Goal: Use online tool/utility: Utilize a website feature to perform a specific function

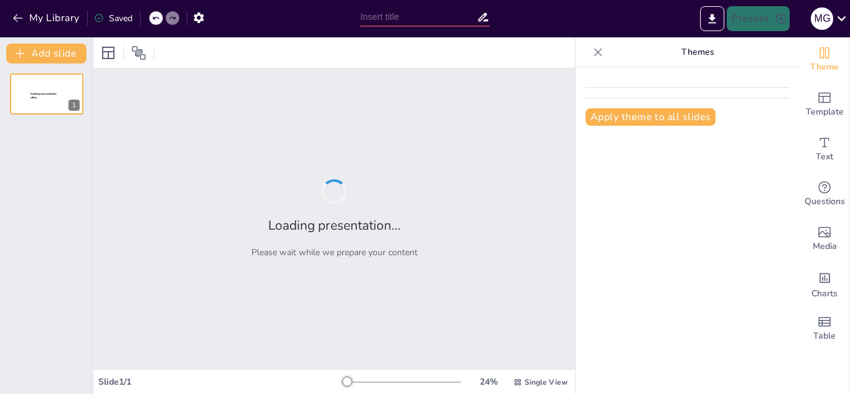
type input "Educación Financiera: Preparando a las Nuevas Generaciones para el Futuro"
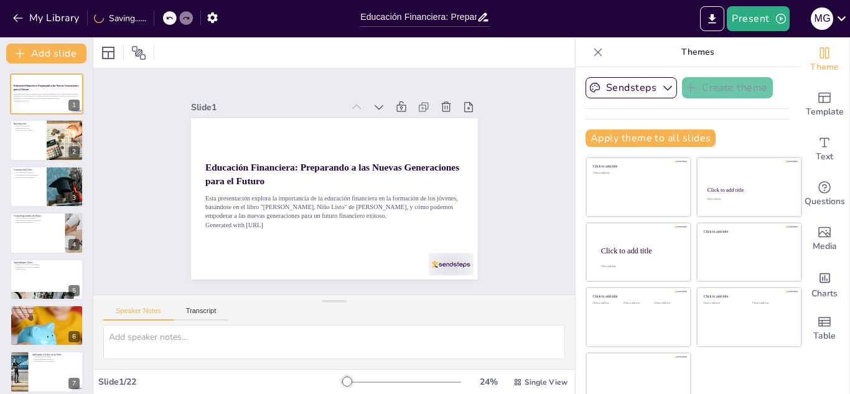
checkbox input "true"
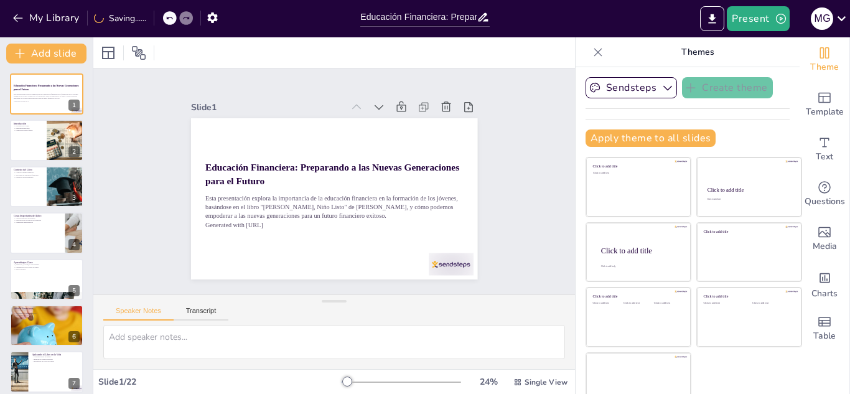
checkbox input "true"
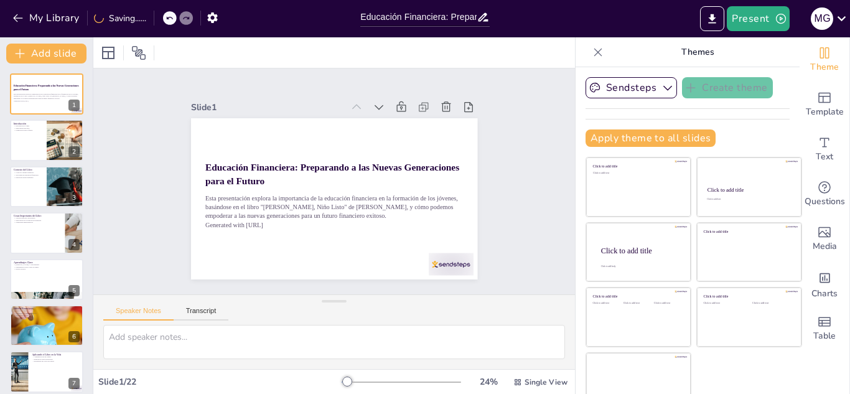
checkbox input "true"
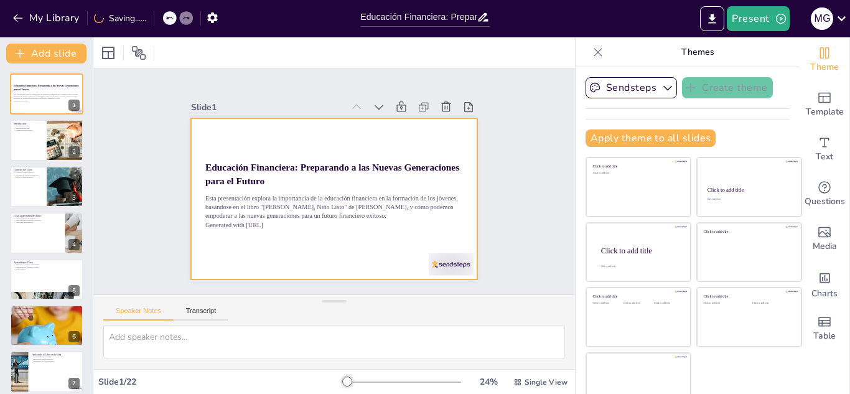
checkbox input "true"
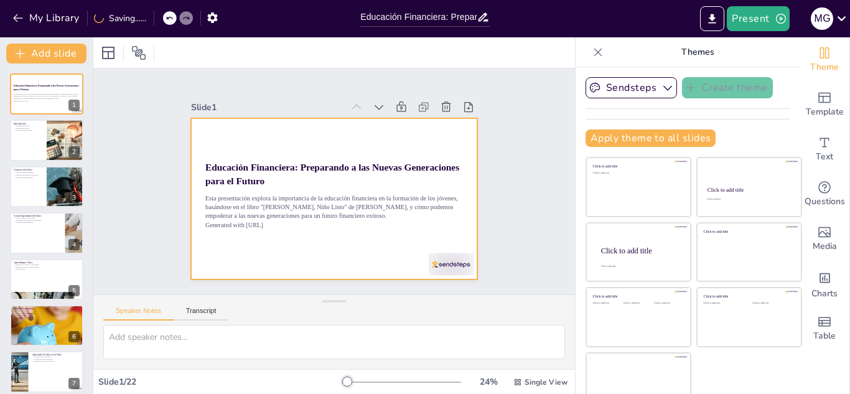
checkbox input "true"
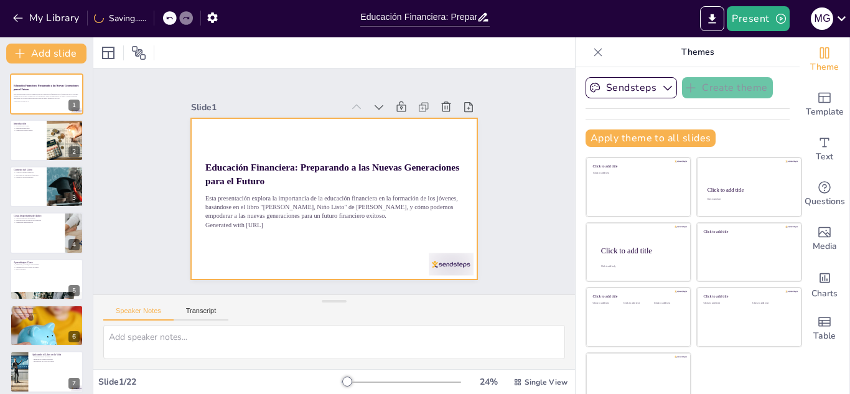
checkbox input "true"
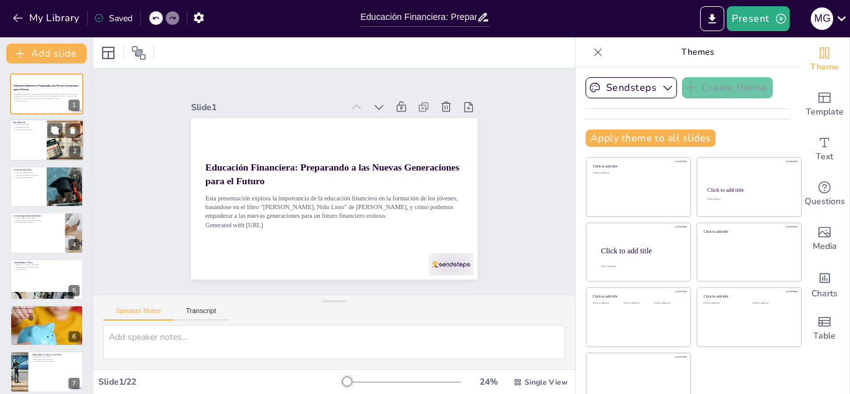
checkbox input "true"
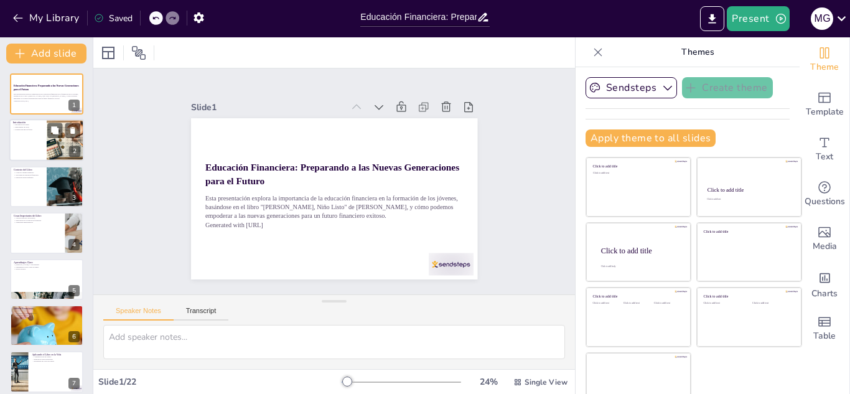
click at [58, 149] on div at bounding box center [65, 140] width 73 height 42
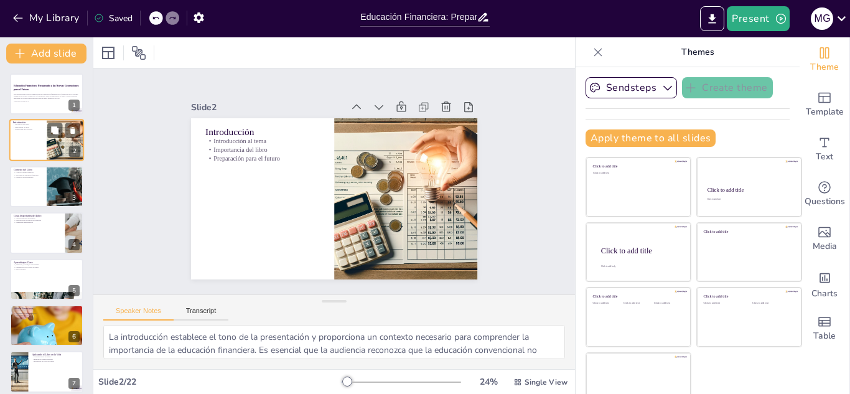
type textarea "La introducción establece el tono de la presentación y proporciona un contexto …"
checkbox input "true"
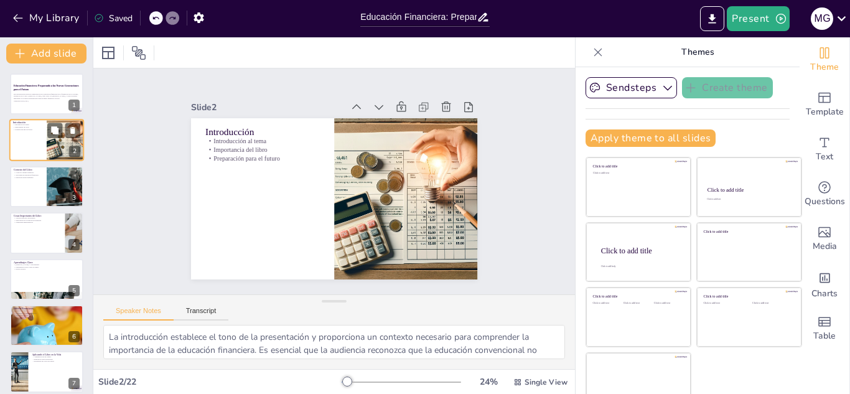
checkbox input "true"
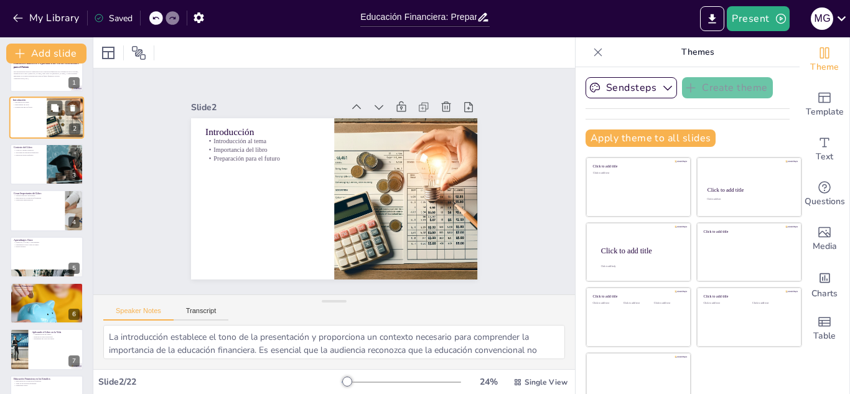
checkbox input "true"
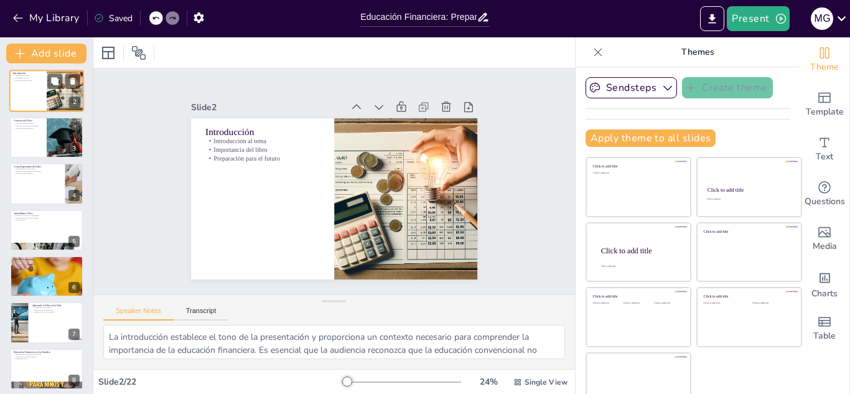
checkbox input "true"
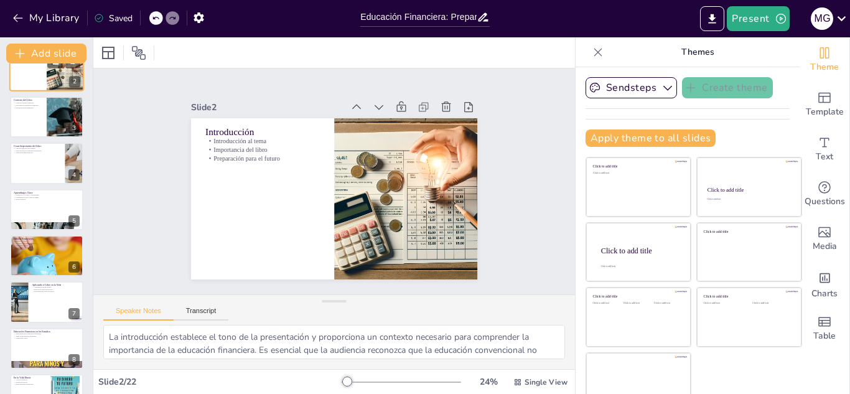
checkbox input "true"
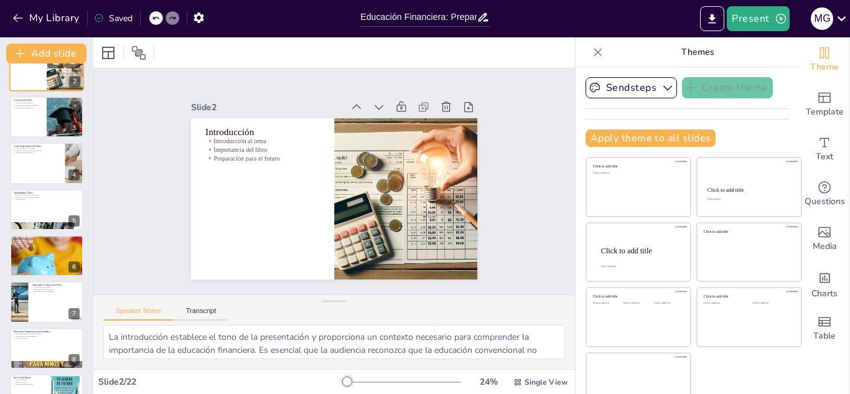
scroll to position [75, 0]
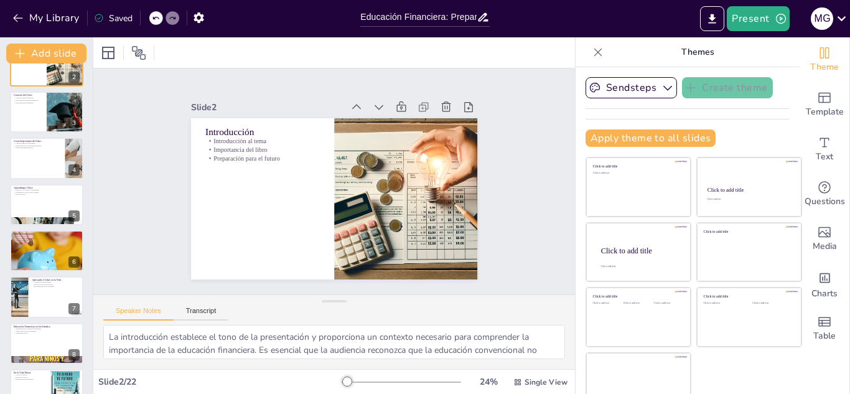
checkbox input "true"
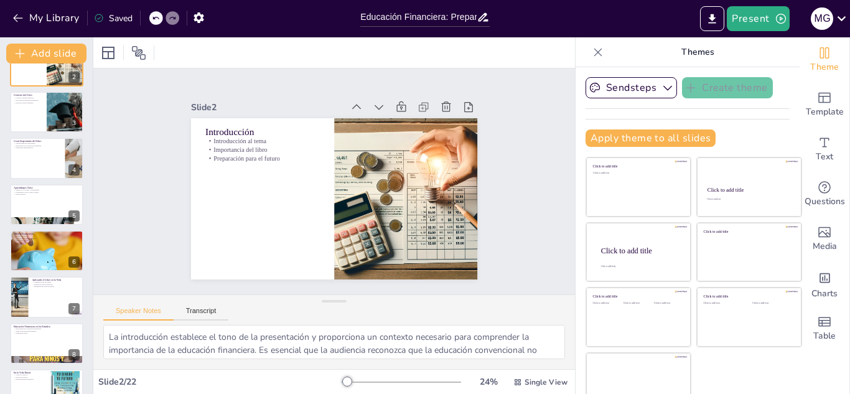
checkbox input "true"
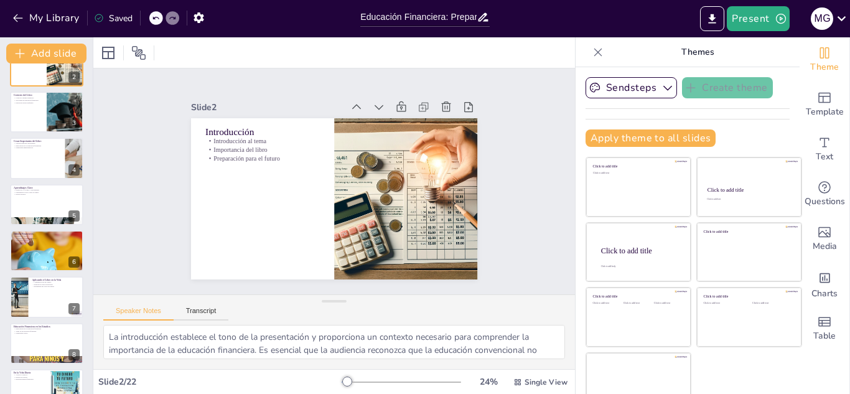
checkbox input "true"
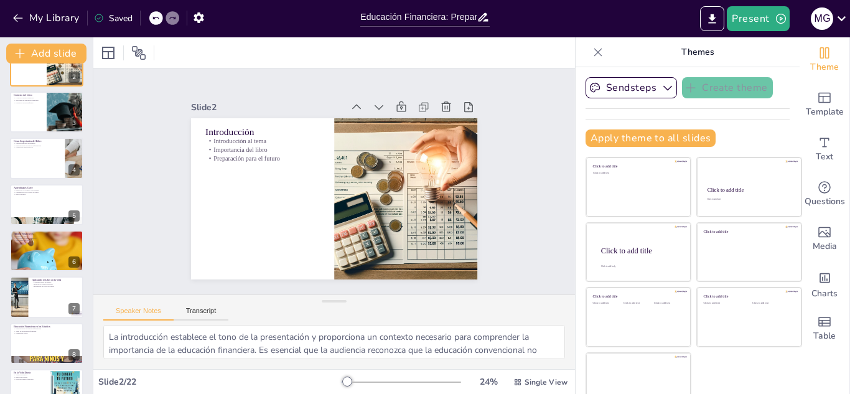
checkbox input "true"
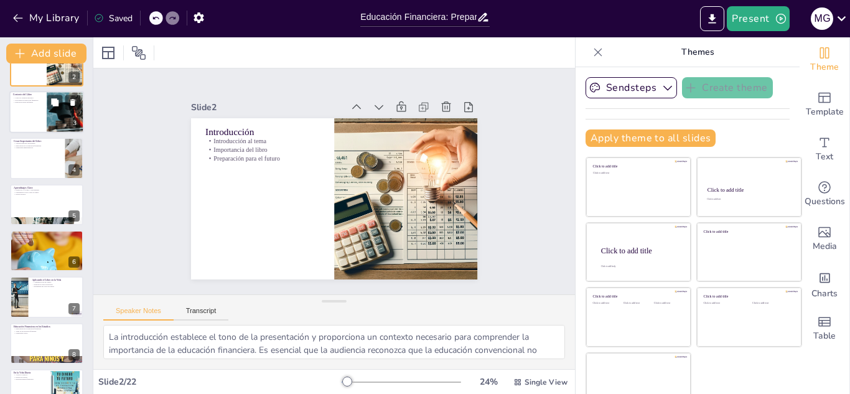
checkbox input "true"
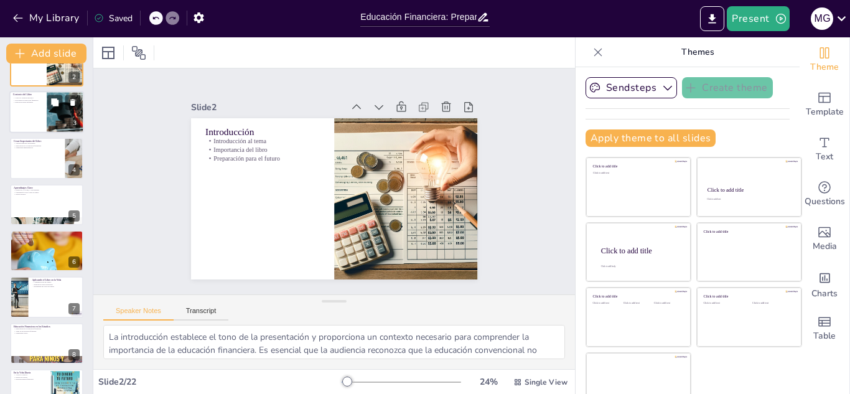
checkbox input "true"
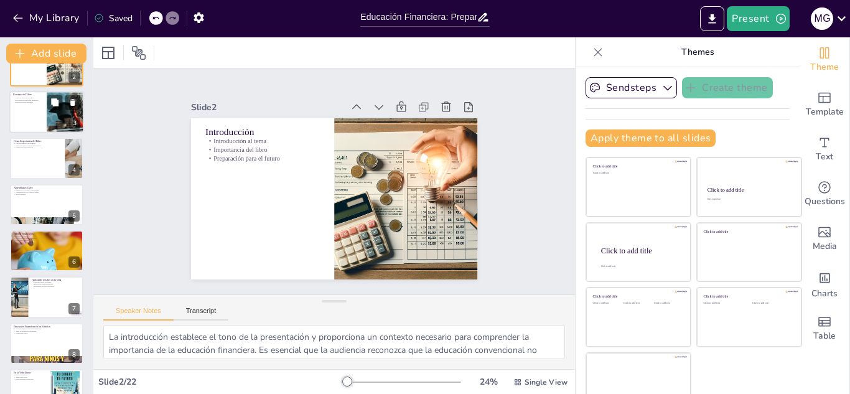
checkbox input "true"
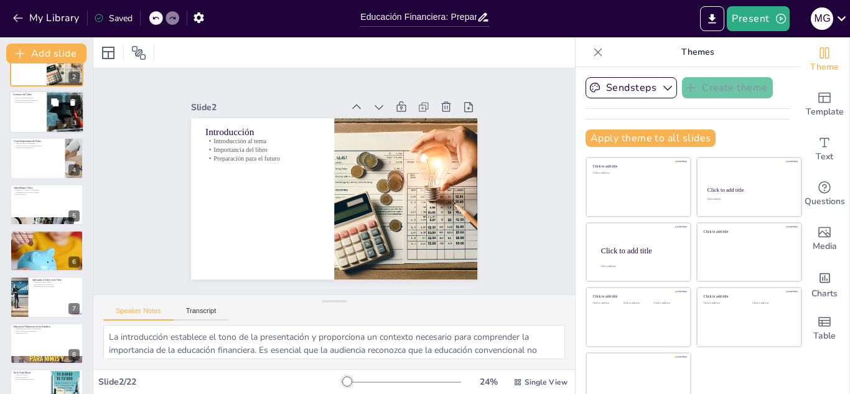
click at [16, 127] on div at bounding box center [46, 112] width 75 height 42
type textarea "La crítica al sistema educativo es esencial para entender la motivación detrás …"
checkbox input "true"
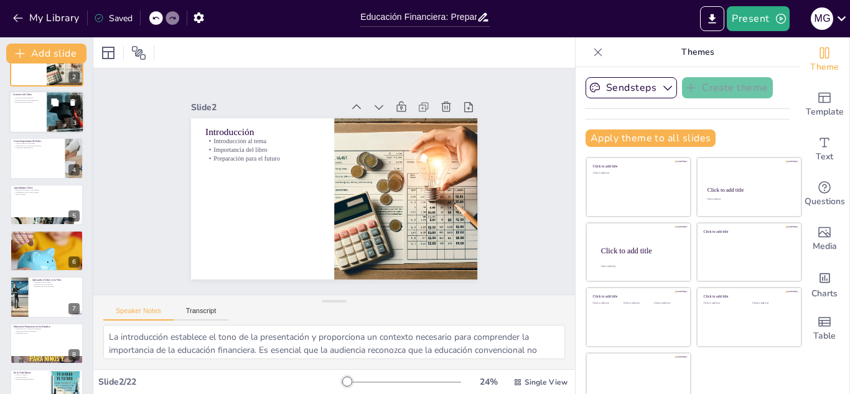
checkbox input "true"
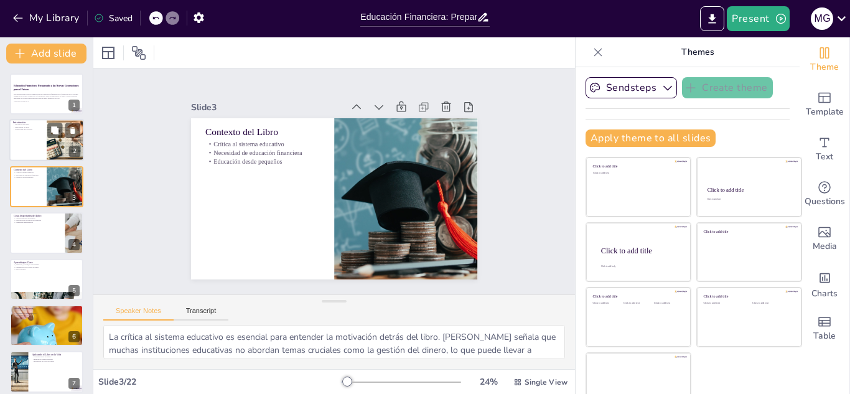
checkbox input "true"
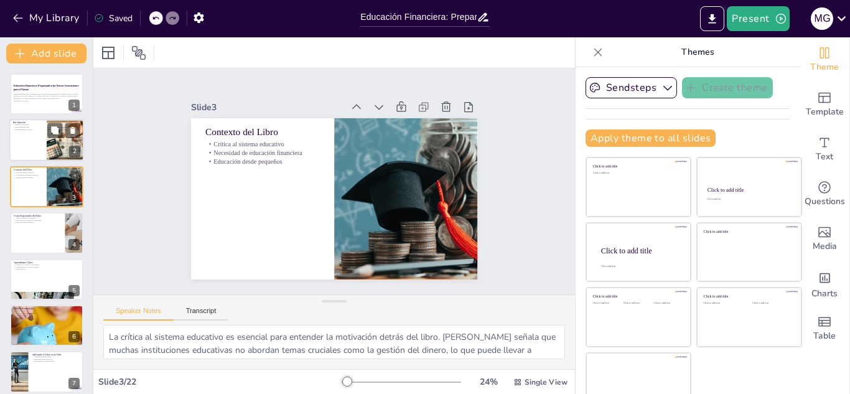
checkbox input "true"
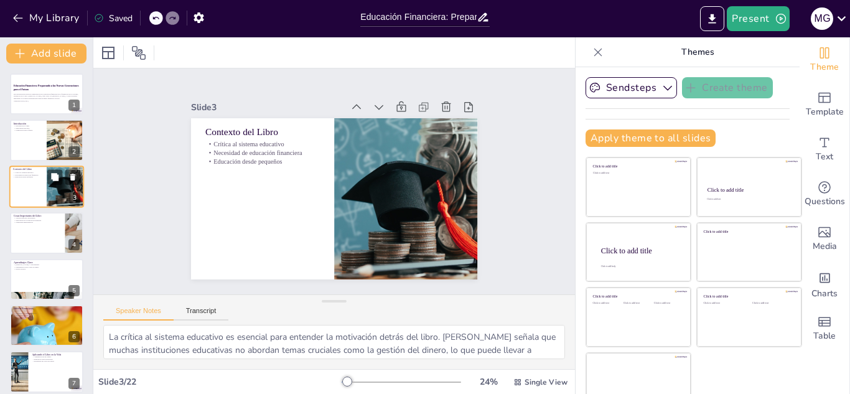
checkbox input "true"
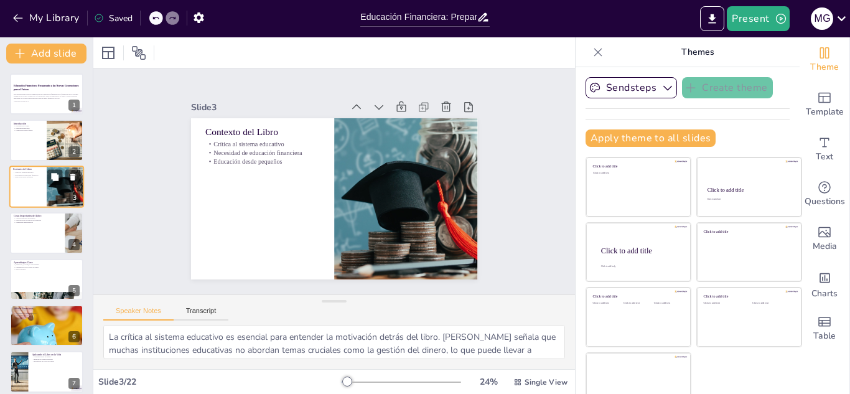
checkbox input "true"
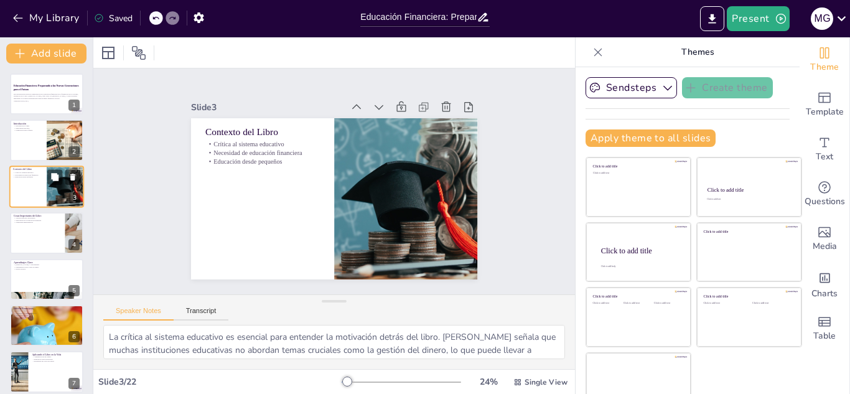
checkbox input "true"
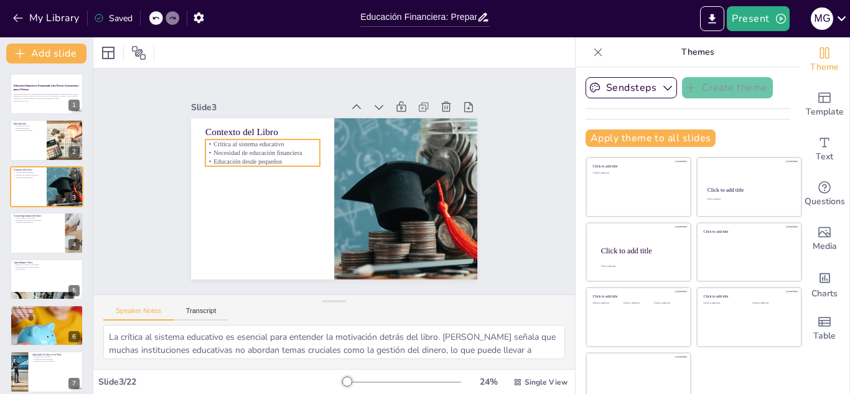
checkbox input "true"
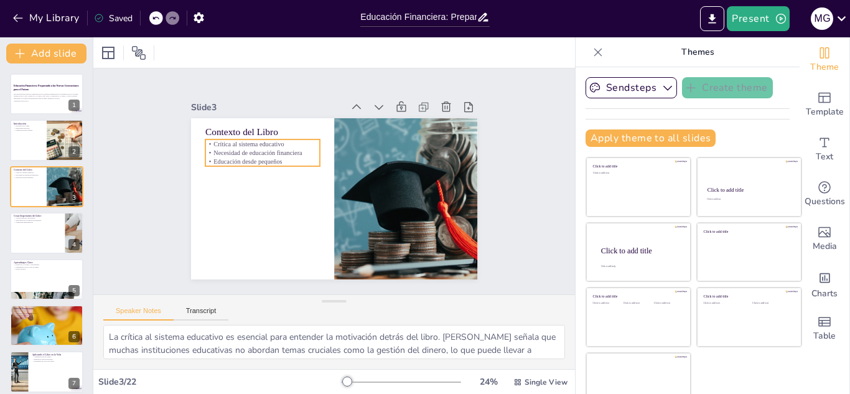
checkbox input "true"
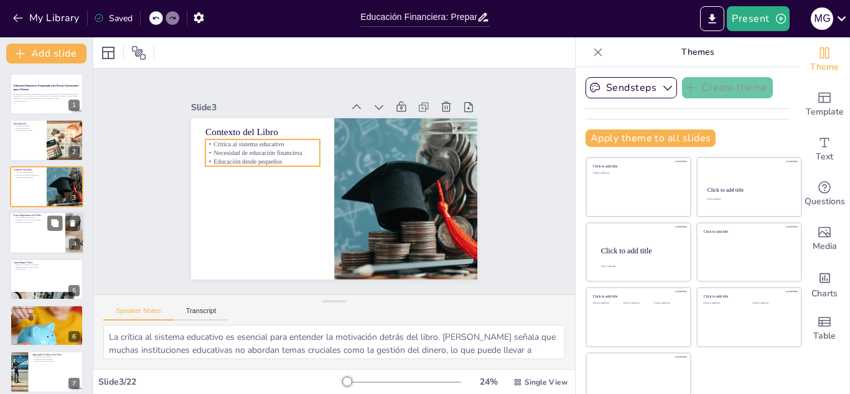
checkbox input "true"
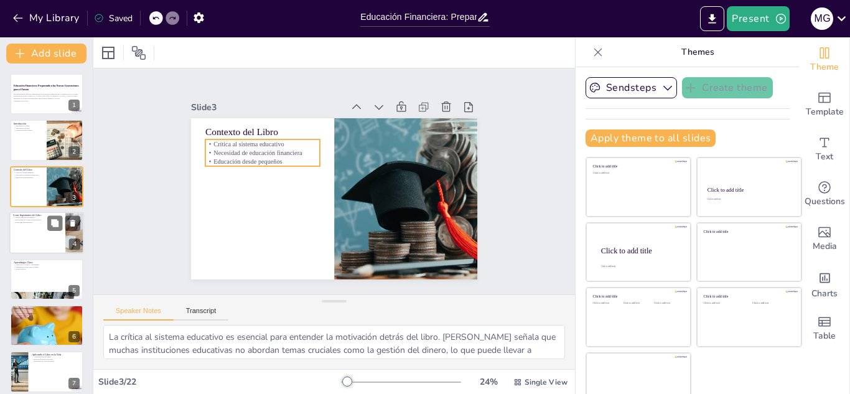
checkbox input "true"
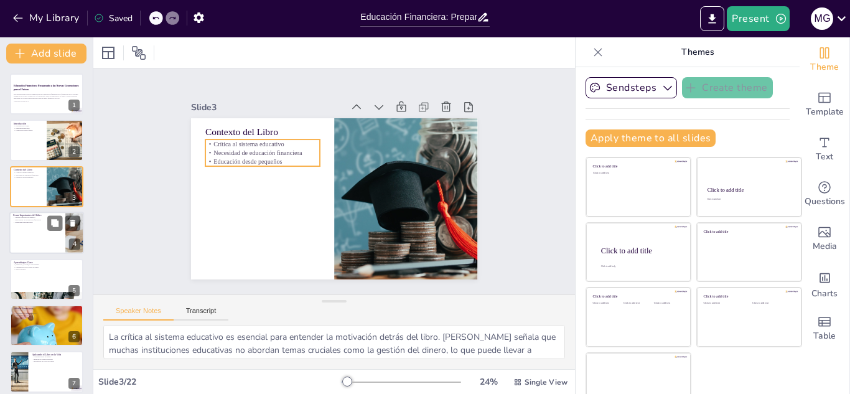
checkbox input "true"
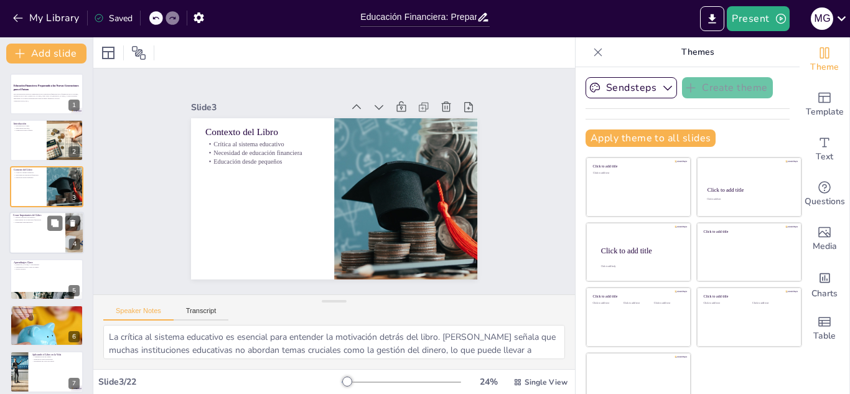
checkbox input "true"
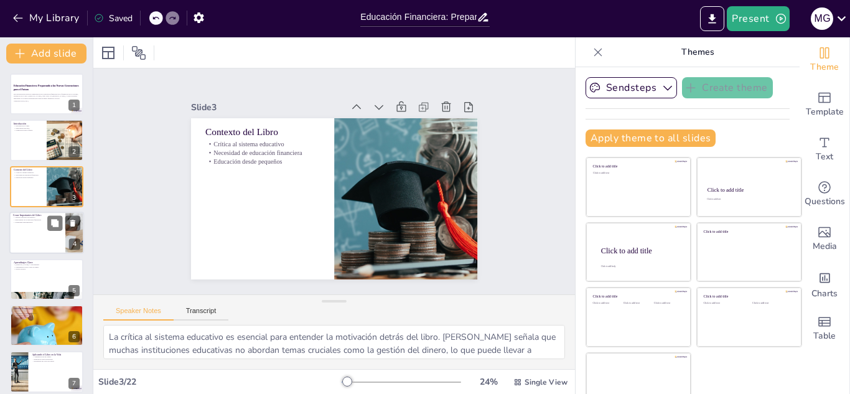
checkbox input "true"
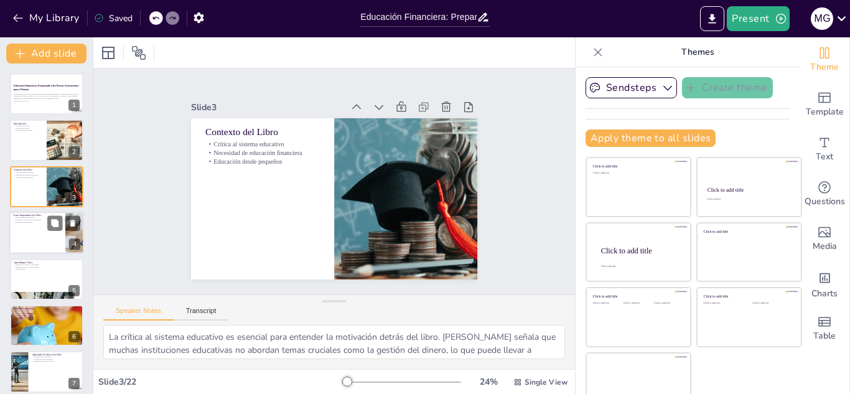
click at [46, 223] on div at bounding box center [46, 233] width 75 height 42
type textarea "El reconocimiento de que el sistema educativo es incompleto es crucial. [PERSON…"
checkbox input "true"
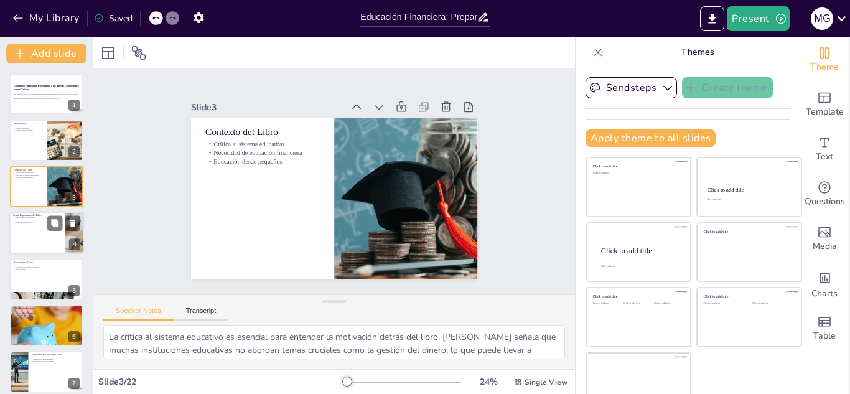
checkbox input "true"
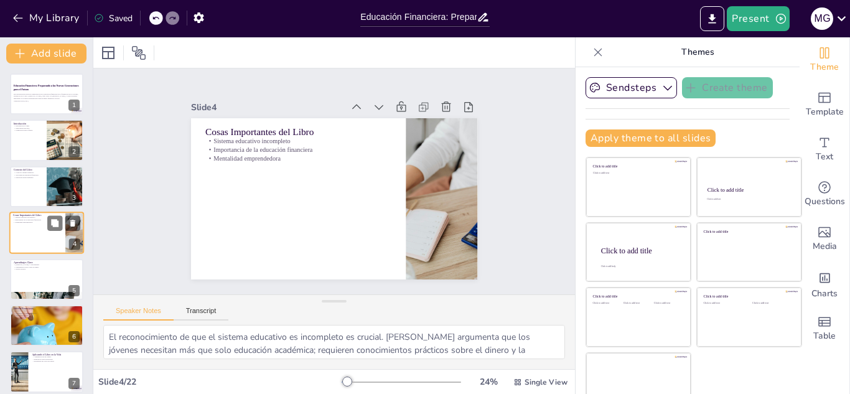
scroll to position [4, 0]
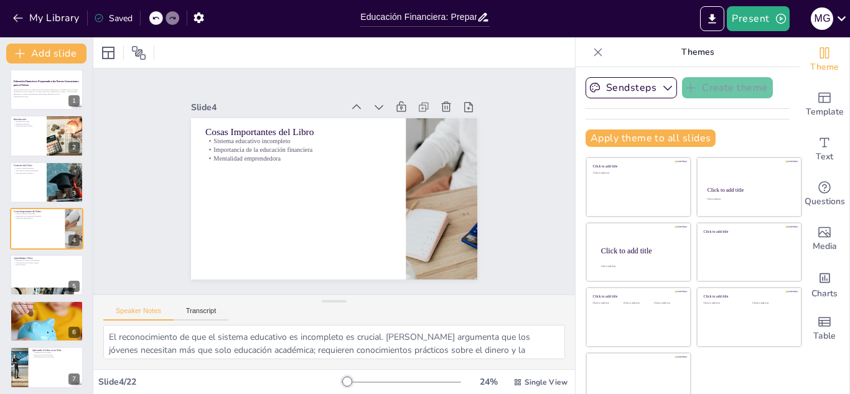
checkbox input "true"
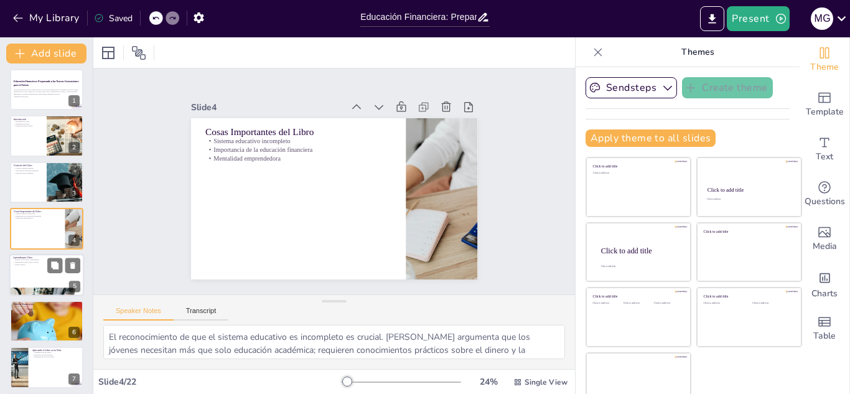
checkbox input "true"
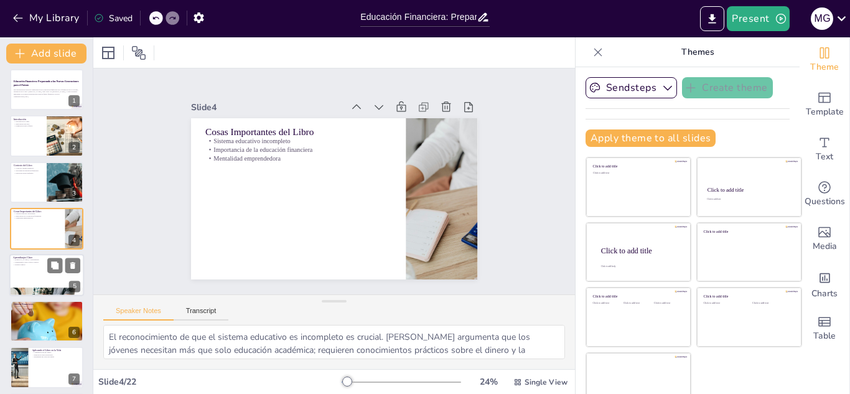
checkbox input "true"
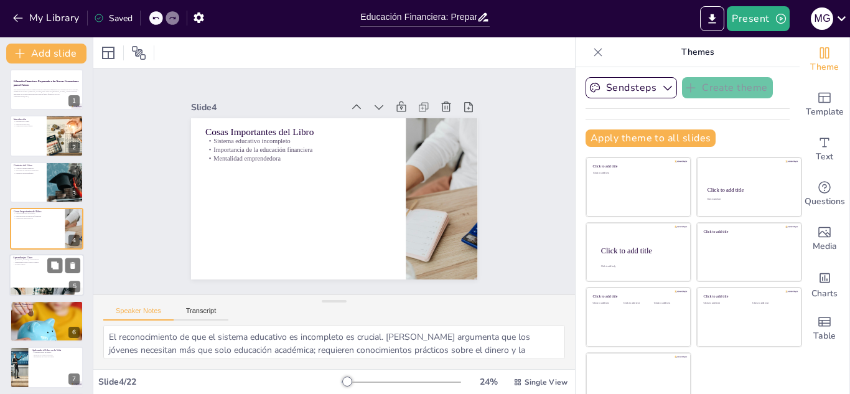
checkbox input "true"
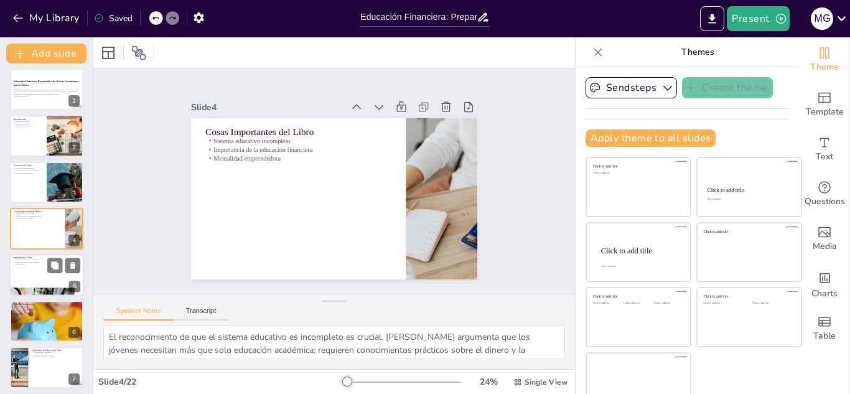
click at [39, 263] on p "Pensamiento crítico sobre el dinero" at bounding box center [46, 262] width 67 height 2
type textarea "La idea de que la verdadera riqueza va más allá del dinero es fundamental. [PER…"
checkbox input "true"
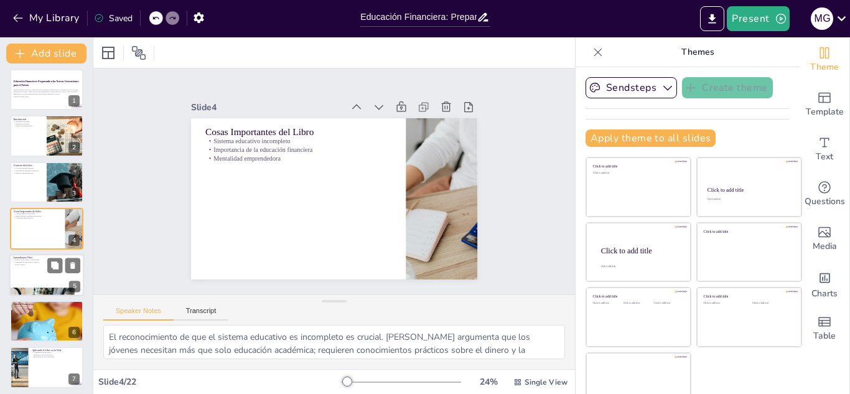
checkbox input "true"
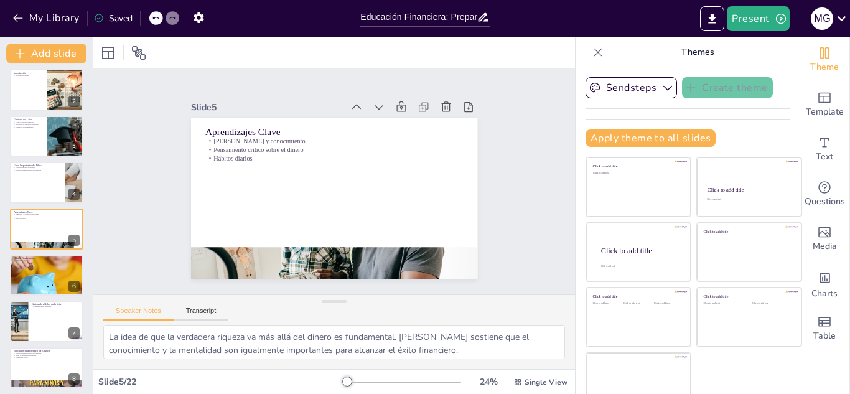
checkbox input "true"
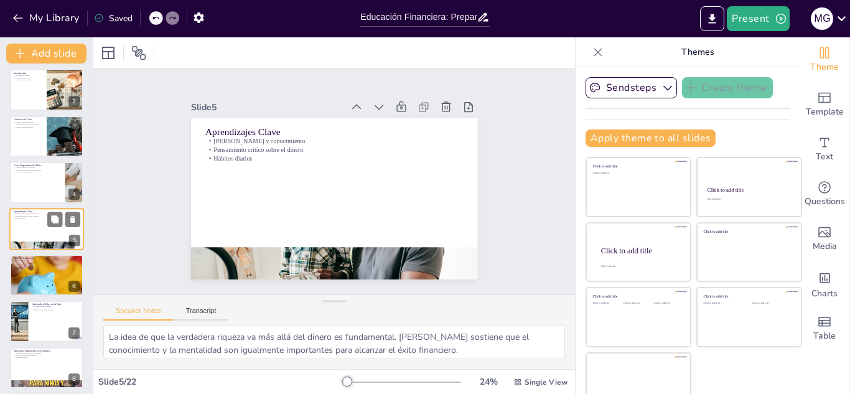
checkbox input "true"
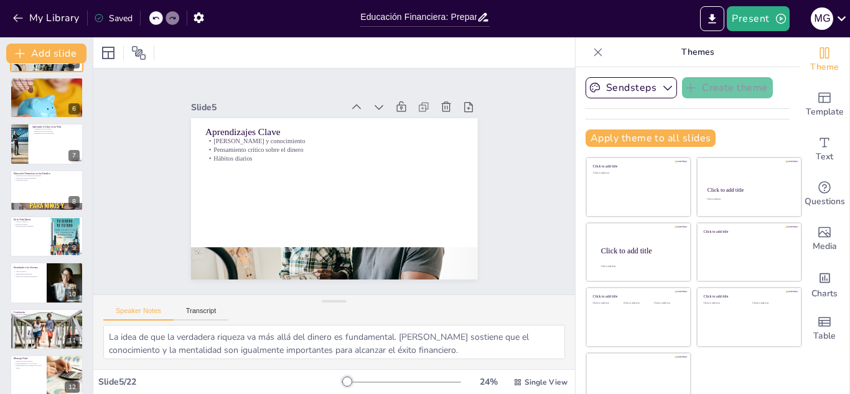
scroll to position [234, 0]
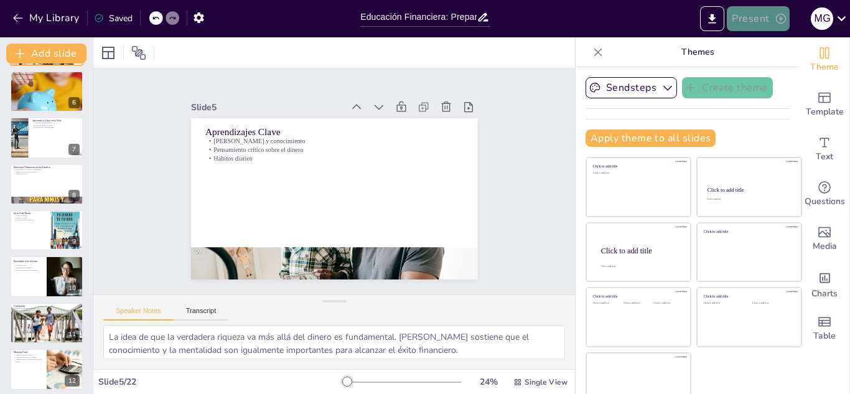
click at [744, 24] on button "Present" at bounding box center [758, 18] width 62 height 25
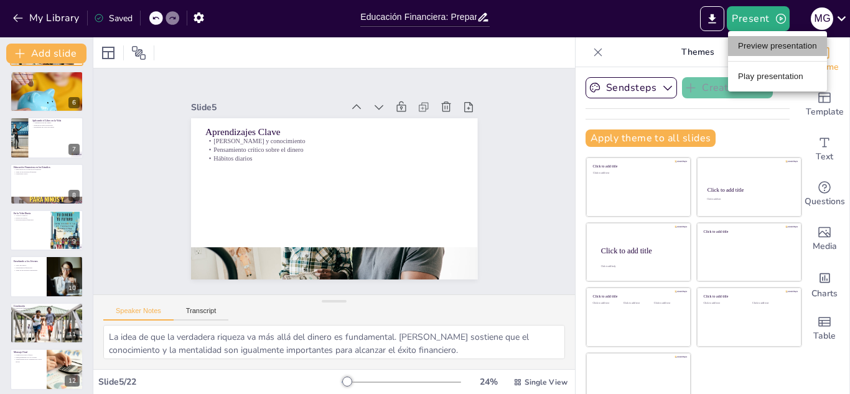
click at [762, 44] on li "Preview presentation" at bounding box center [777, 46] width 99 height 20
